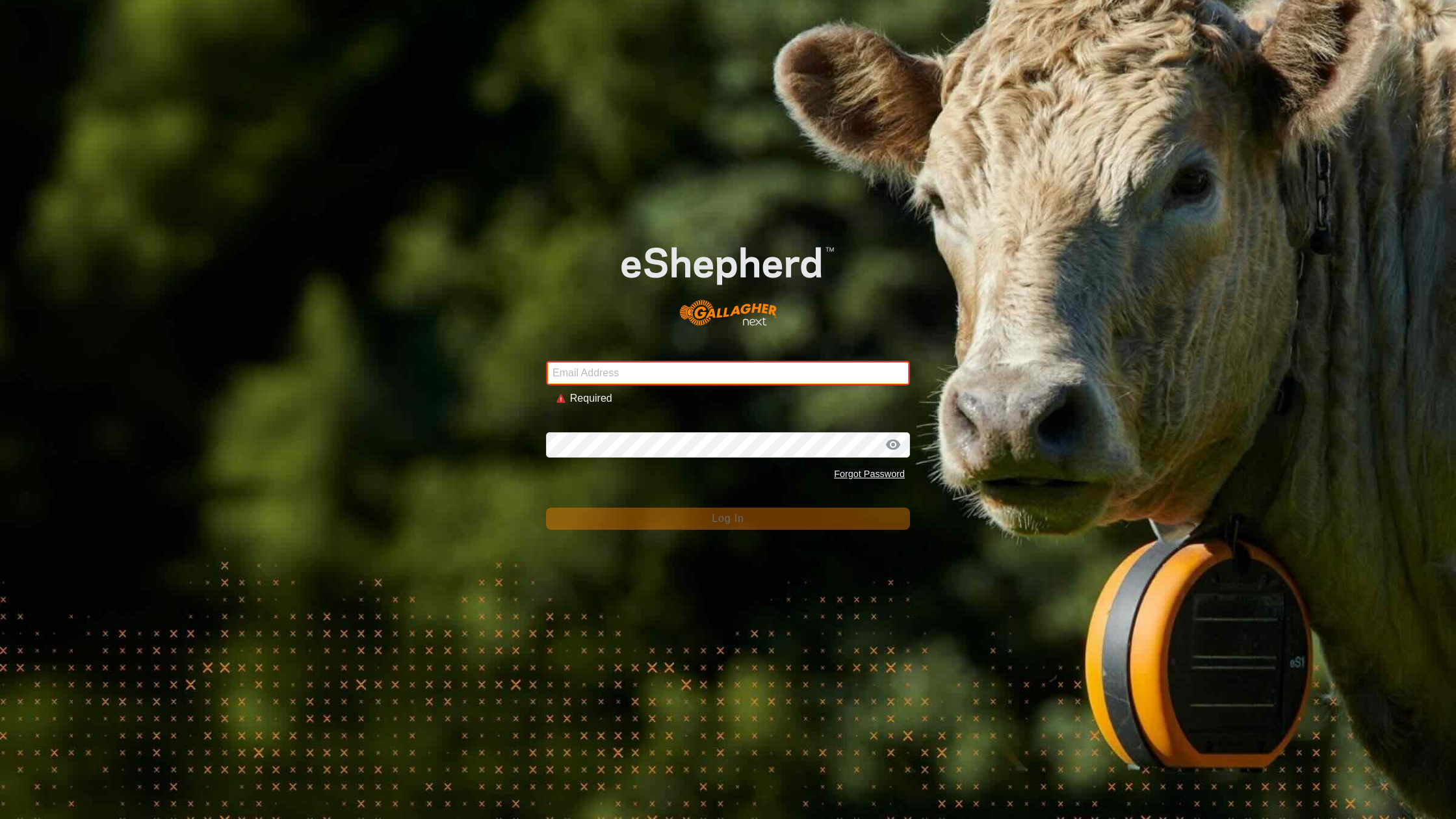
type input "[EMAIL_ADDRESS][DOMAIN_NAME]"
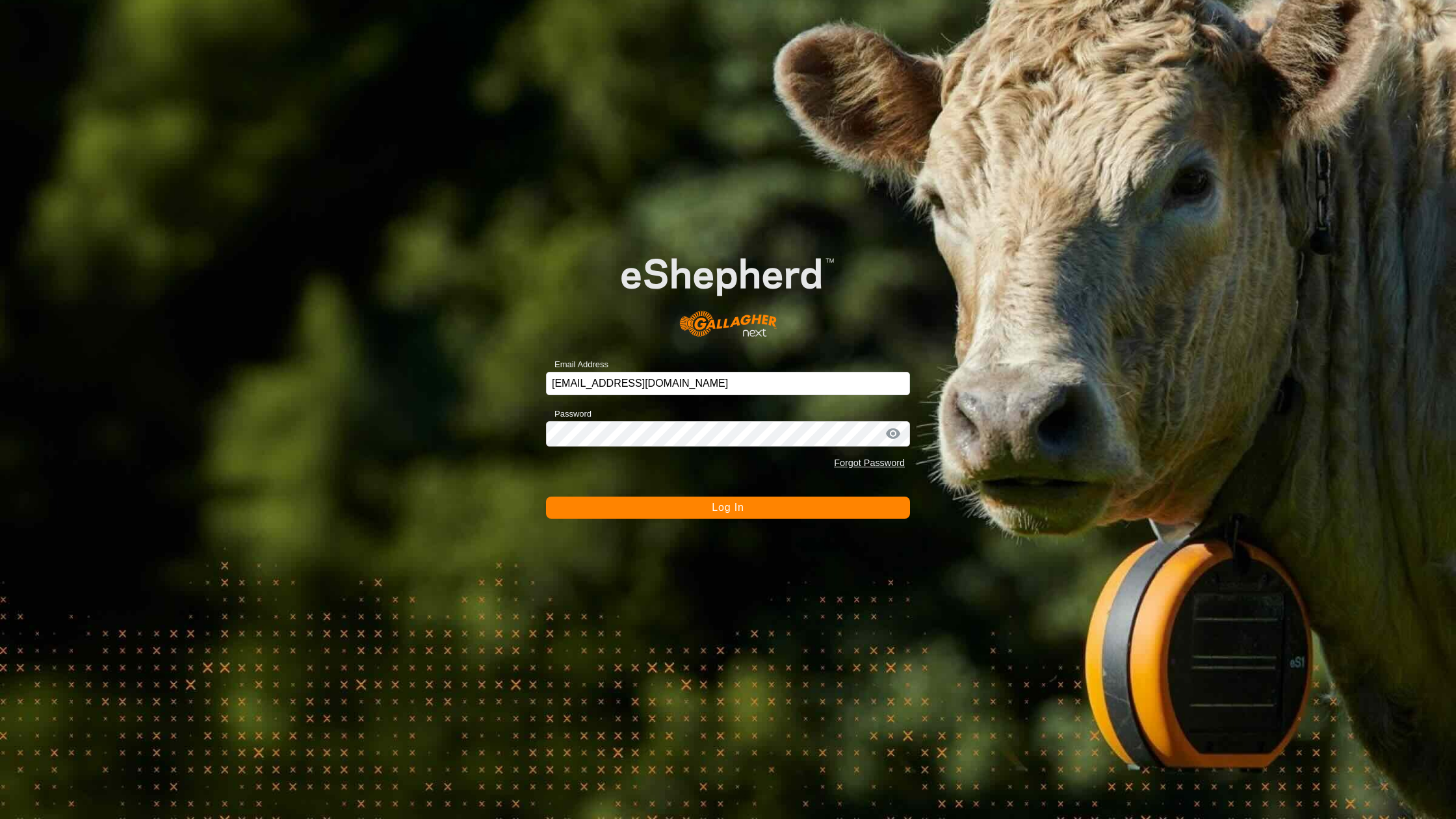
click at [630, 490] on form "Email Address [EMAIL_ADDRESS][DOMAIN_NAME] Password Forgot Password Log In" at bounding box center [728, 373] width 364 height 290
click at [630, 499] on button "Log In" at bounding box center [728, 507] width 364 height 22
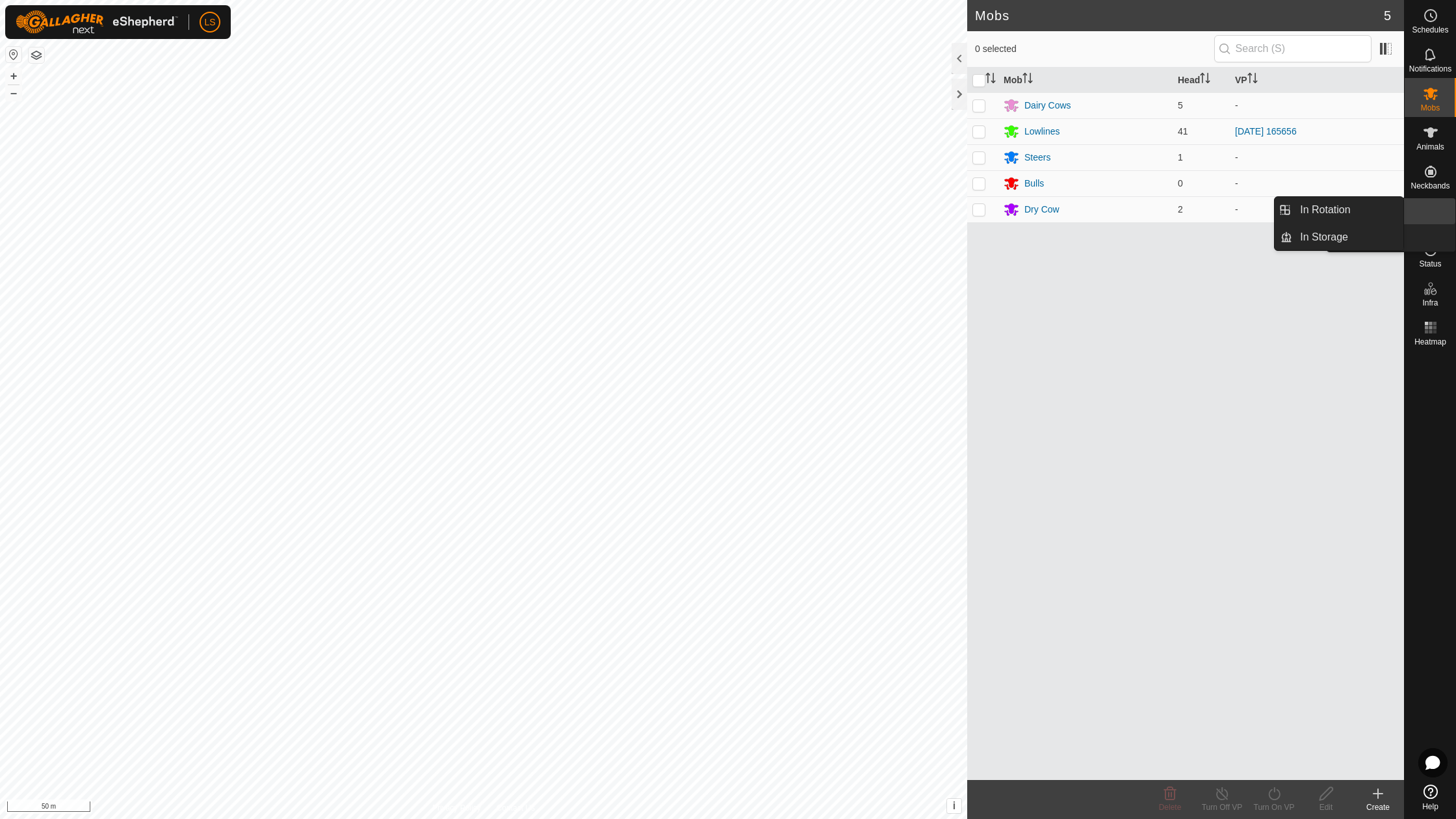
click at [1426, 212] on icon at bounding box center [1431, 210] width 16 height 16
click at [1357, 205] on link "In Rotation" at bounding box center [1348, 210] width 111 height 26
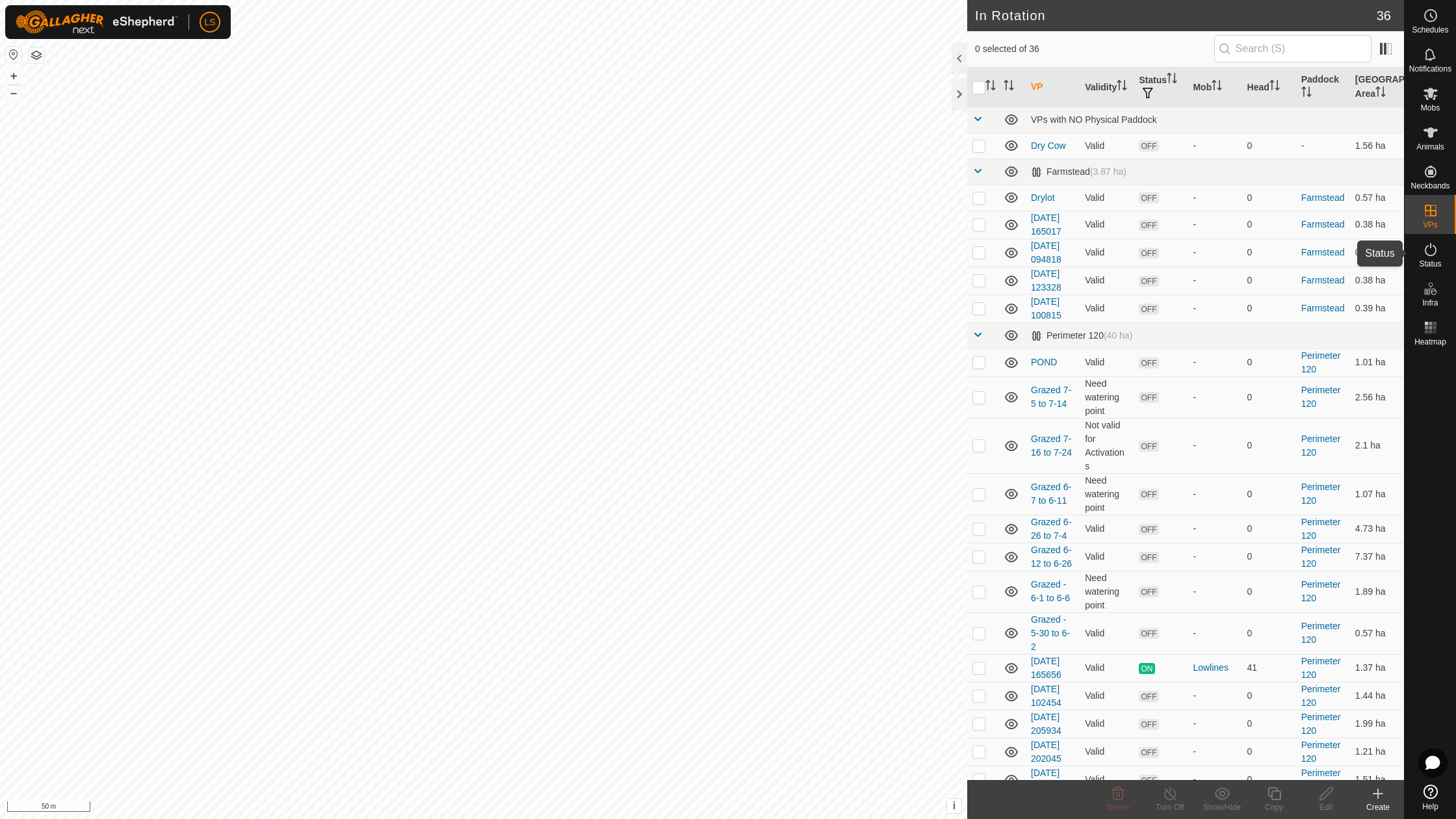
click at [1438, 264] on span "Status" at bounding box center [1430, 264] width 22 height 8
